Goal: Find specific page/section: Find specific page/section

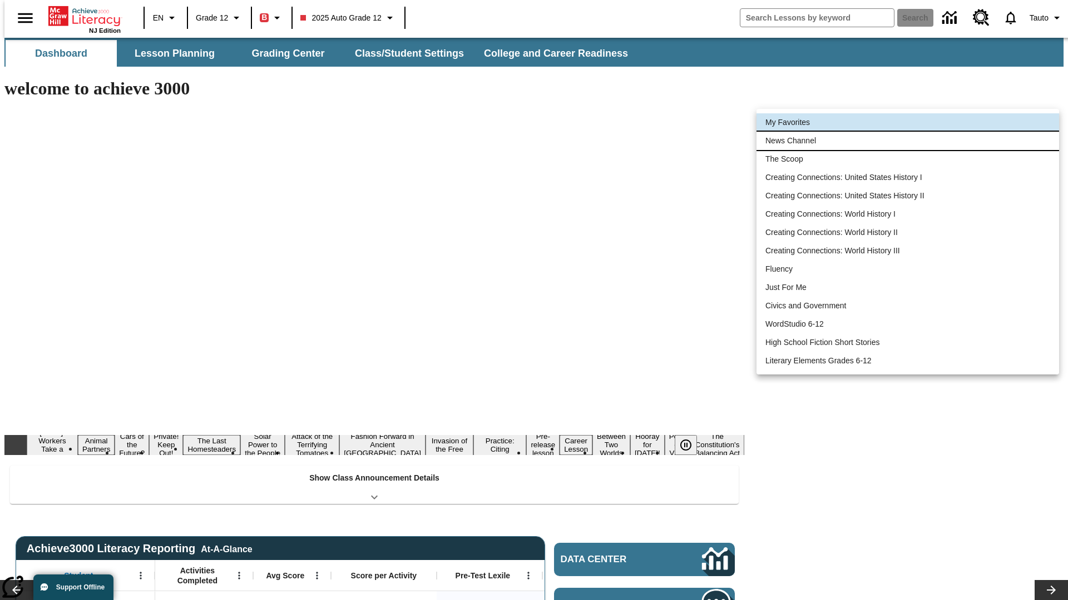
click at [907, 141] on li "News Channel" at bounding box center [907, 141] width 302 height 18
type input "120"
